Goal: Task Accomplishment & Management: Manage account settings

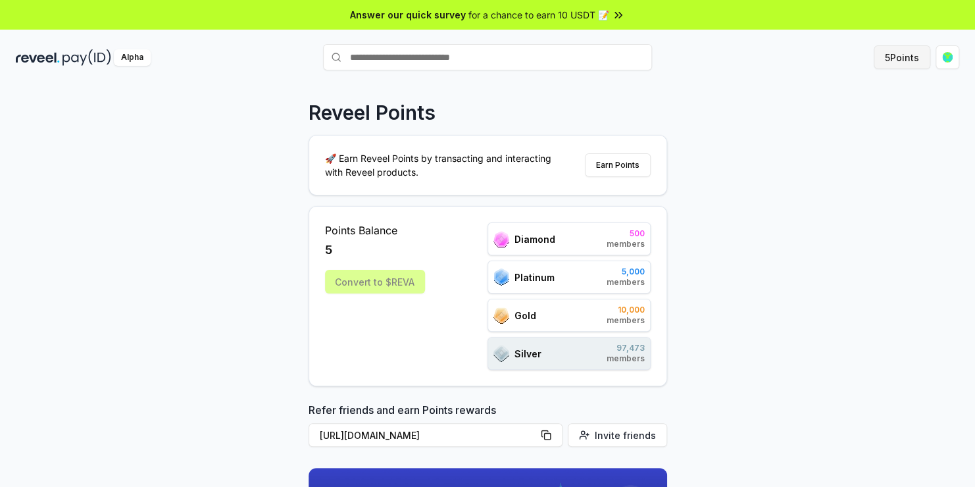
click at [896, 52] on button "5 Points" at bounding box center [902, 57] width 57 height 24
click at [569, 244] on div "Diamond 500 members" at bounding box center [569, 238] width 163 height 33
click at [567, 283] on div "Platinum 5,000 members" at bounding box center [569, 277] width 163 height 33
click at [567, 346] on div "Silver 97,473 members" at bounding box center [569, 353] width 163 height 33
click at [612, 15] on icon at bounding box center [618, 15] width 13 height 13
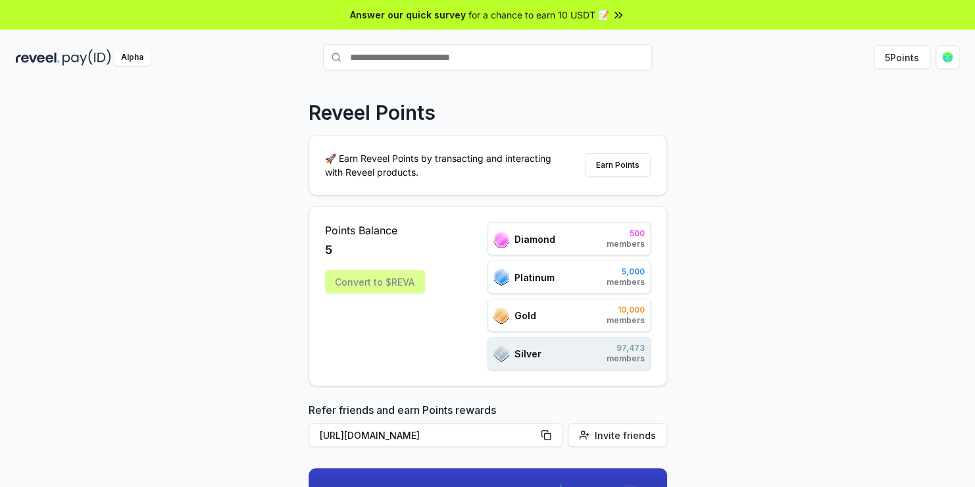
click at [141, 56] on div "Alpha" at bounding box center [132, 57] width 37 height 16
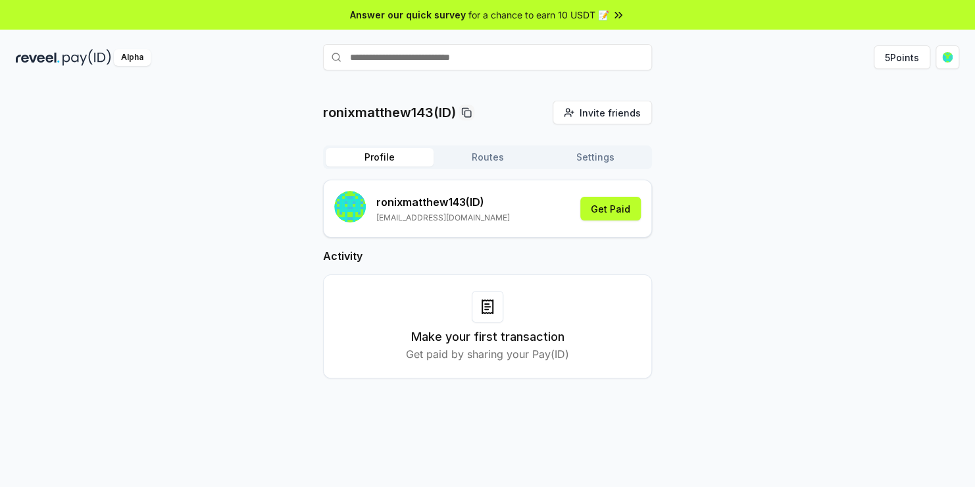
click at [498, 160] on button "Routes" at bounding box center [488, 157] width 108 height 18
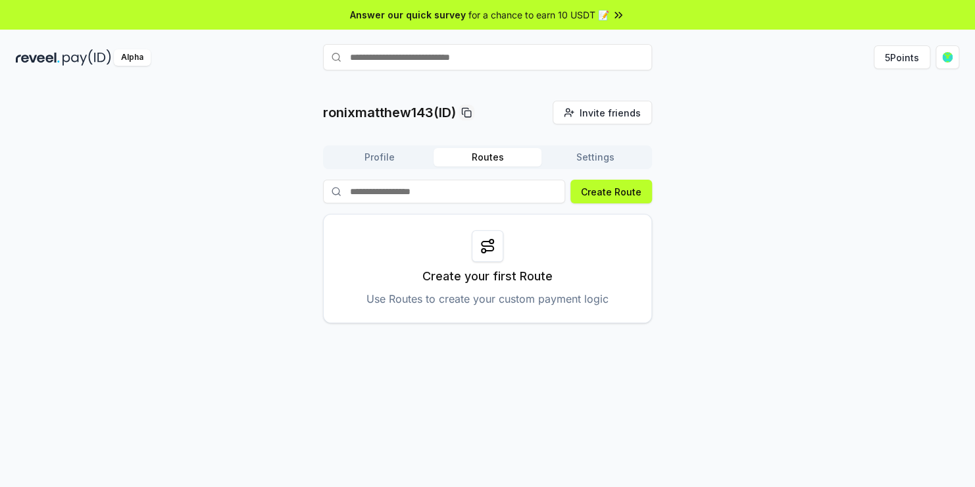
click at [597, 157] on button "Settings" at bounding box center [596, 157] width 108 height 18
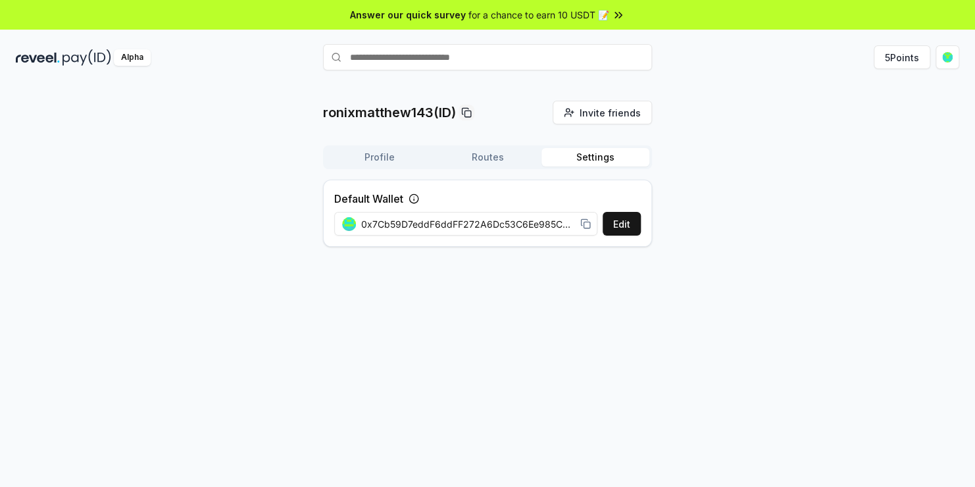
click at [417, 195] on circle at bounding box center [413, 198] width 9 height 9
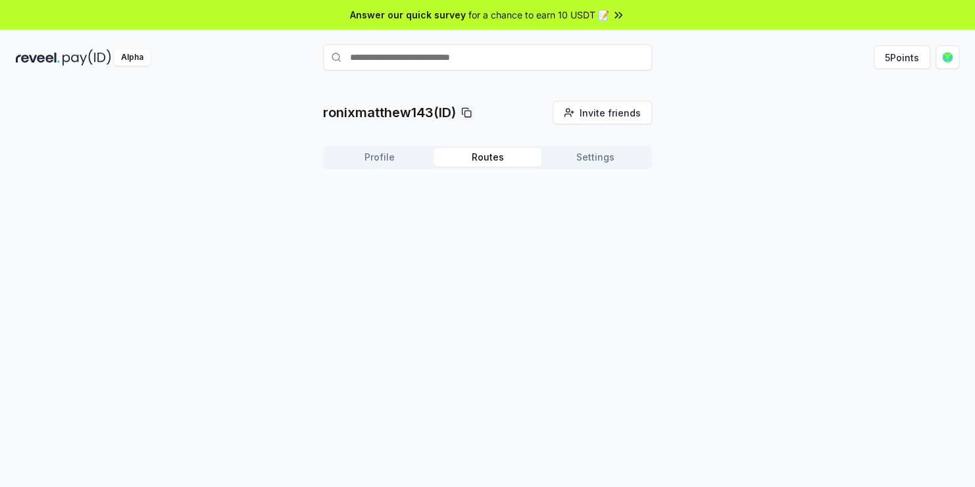
click at [490, 166] on button "Routes" at bounding box center [488, 157] width 108 height 18
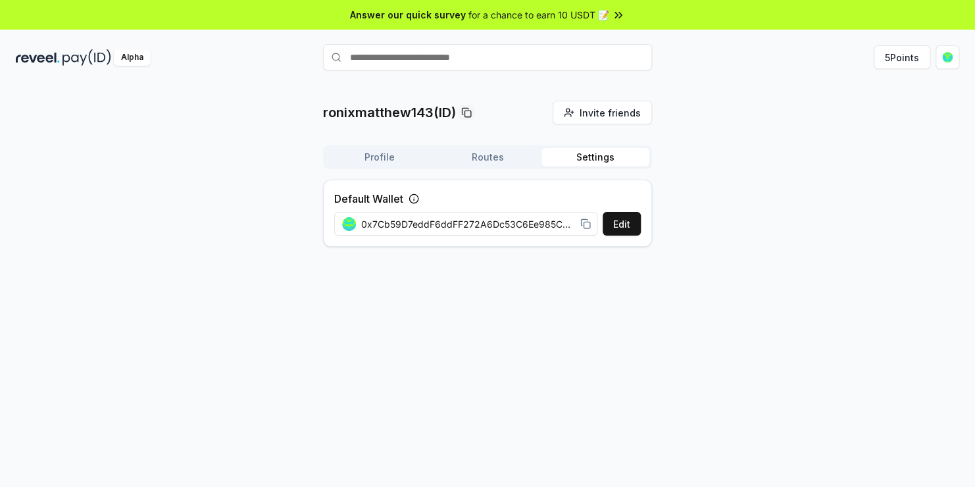
click at [586, 159] on button "Settings" at bounding box center [596, 157] width 108 height 18
click at [68, 61] on img at bounding box center [87, 57] width 49 height 16
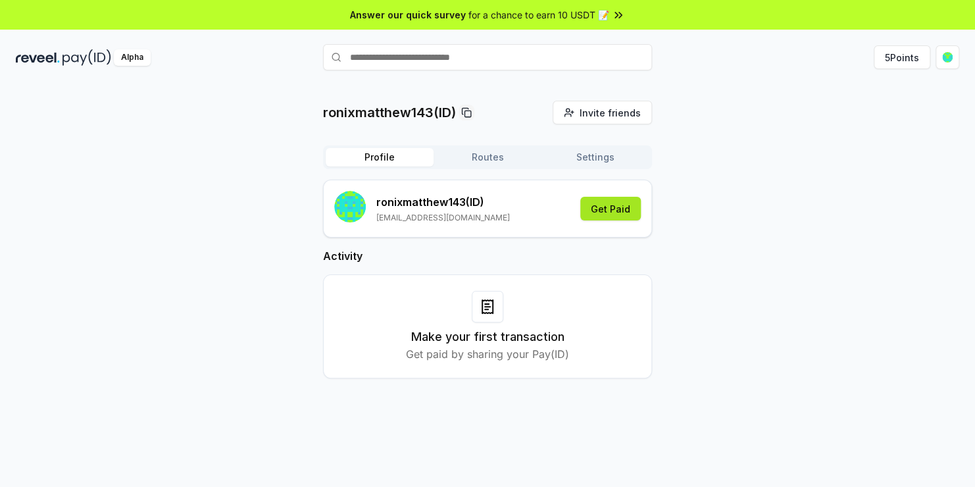
click at [604, 212] on button "Get Paid" at bounding box center [610, 209] width 61 height 24
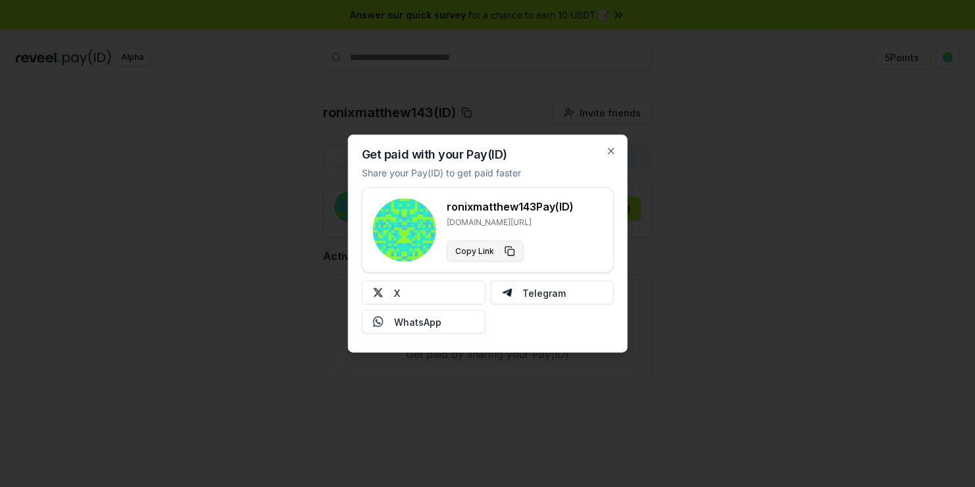
click at [502, 249] on button "Copy Link" at bounding box center [485, 251] width 77 height 21
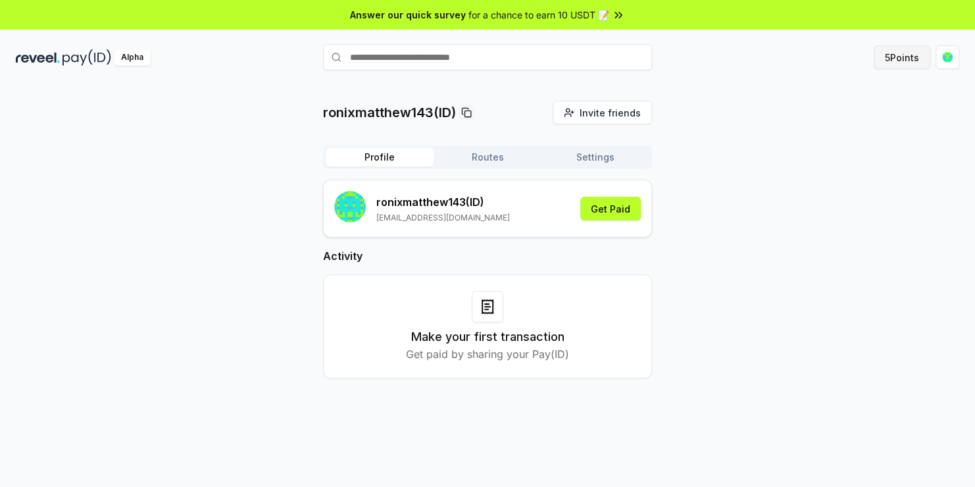
click at [912, 58] on button "5 Points" at bounding box center [902, 57] width 57 height 24
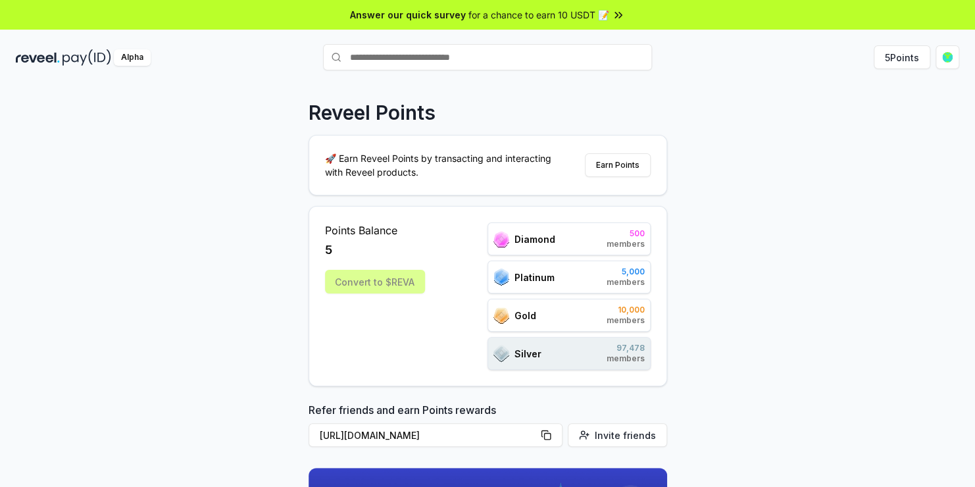
click at [405, 279] on div "Convert to $REVA" at bounding box center [375, 282] width 100 height 24
click at [620, 166] on button "Earn Points" at bounding box center [618, 165] width 66 height 24
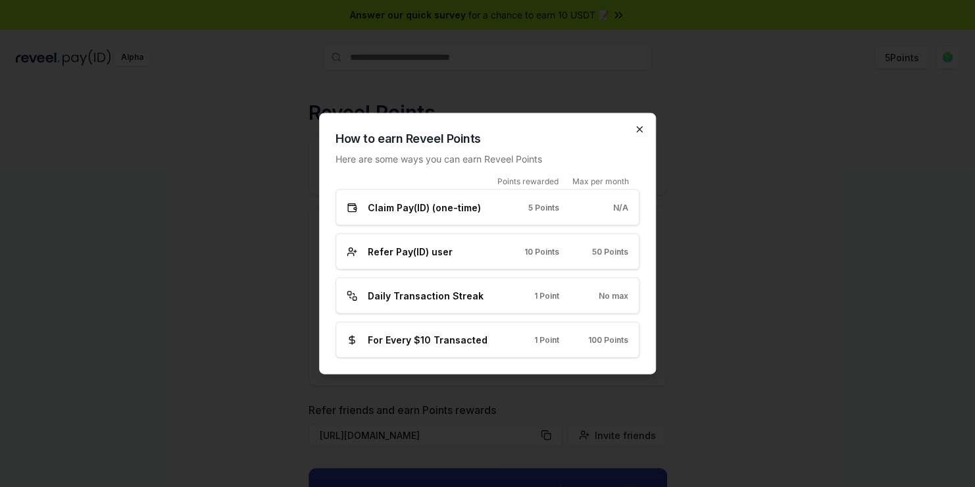
click at [642, 129] on icon "button" at bounding box center [639, 129] width 11 height 11
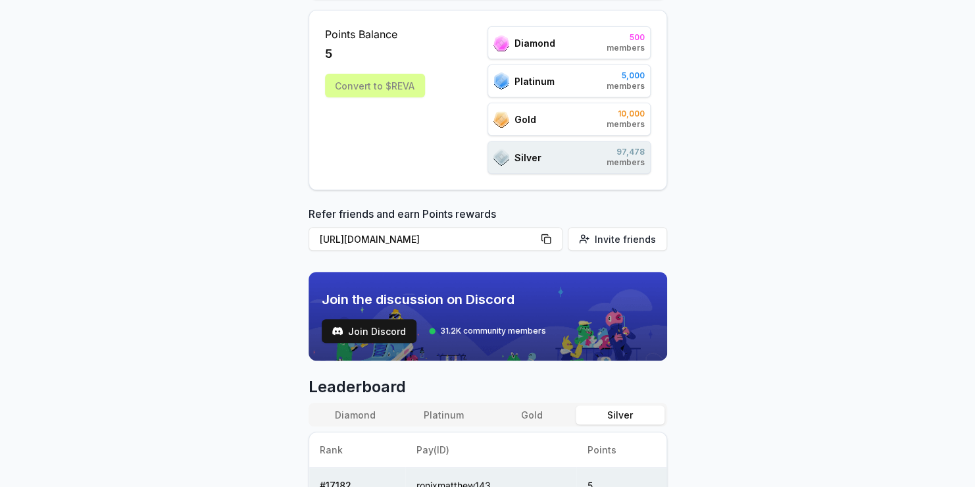
scroll to position [197, 0]
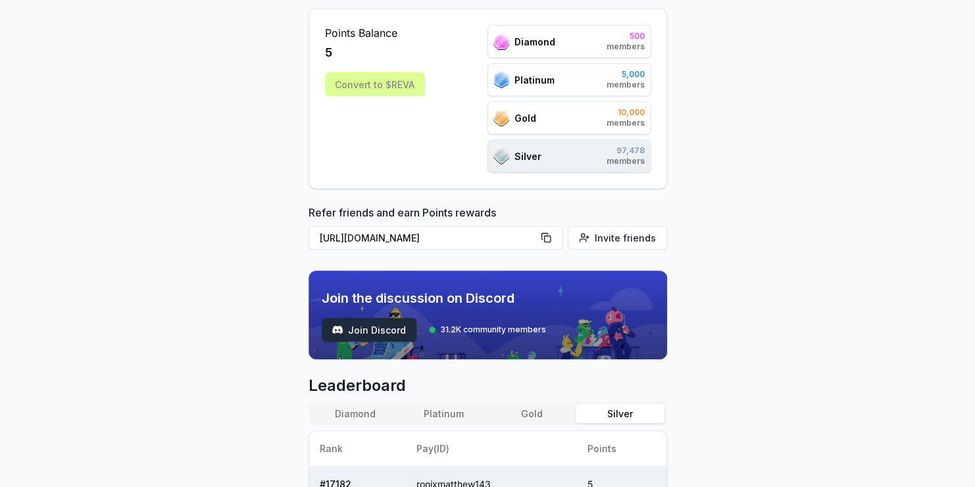
click at [353, 330] on span "Join Discord" at bounding box center [377, 330] width 58 height 14
